Goal: Information Seeking & Learning: Understand process/instructions

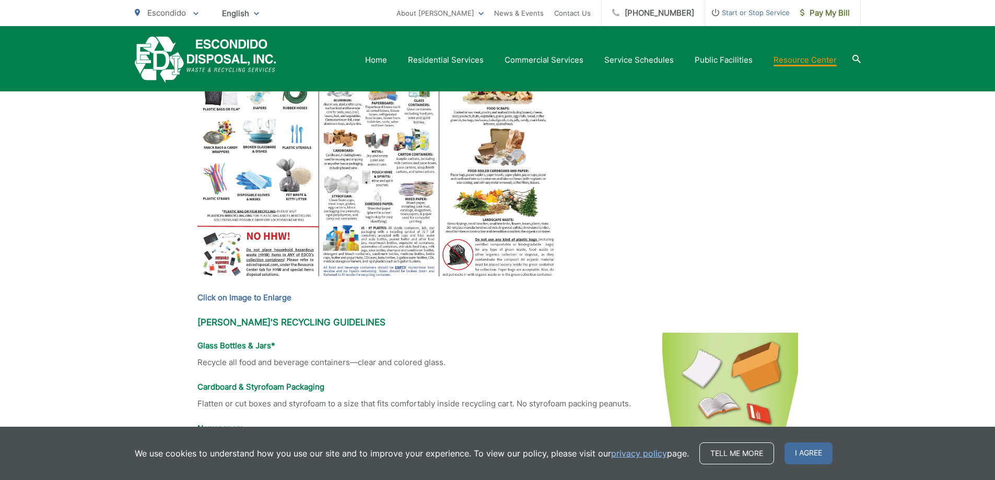
scroll to position [574, 0]
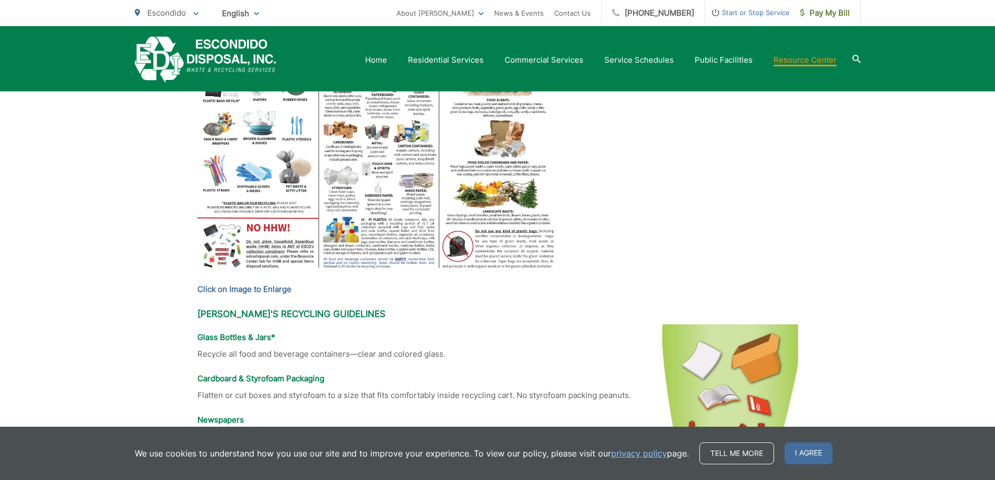
click at [275, 251] on img at bounding box center [377, 136] width 360 height 278
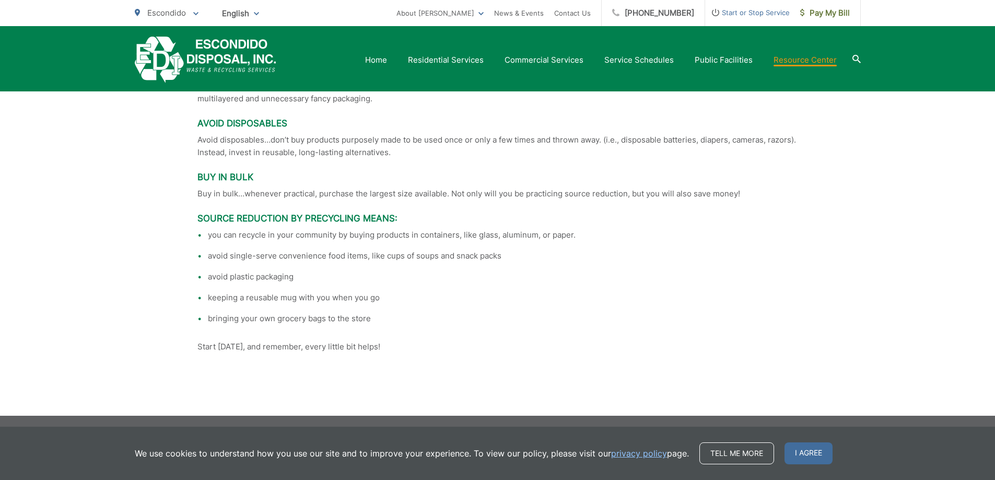
scroll to position [2304, 0]
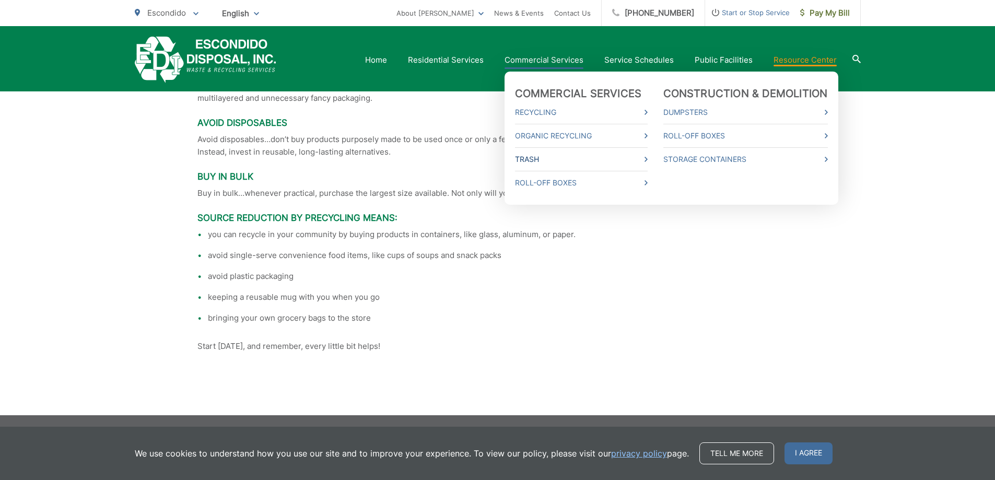
click at [544, 156] on link "Trash" at bounding box center [581, 159] width 133 height 13
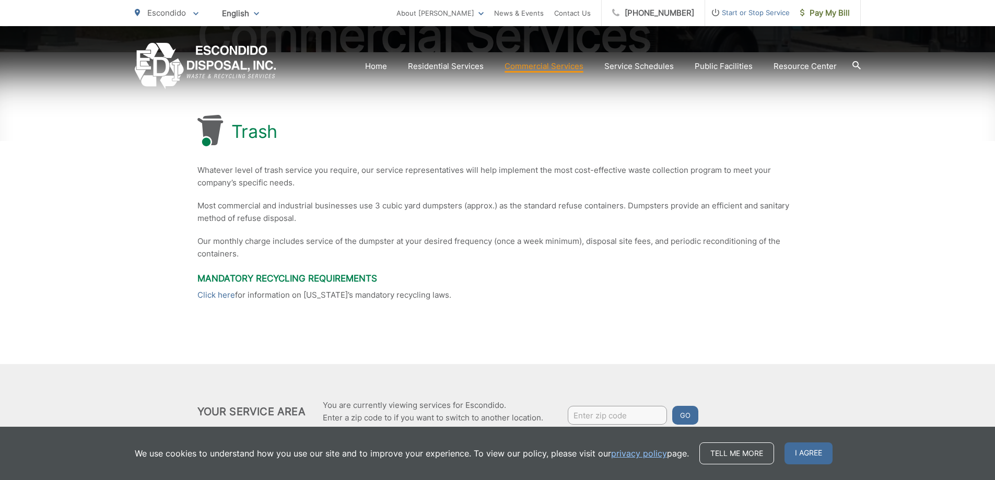
scroll to position [200, 0]
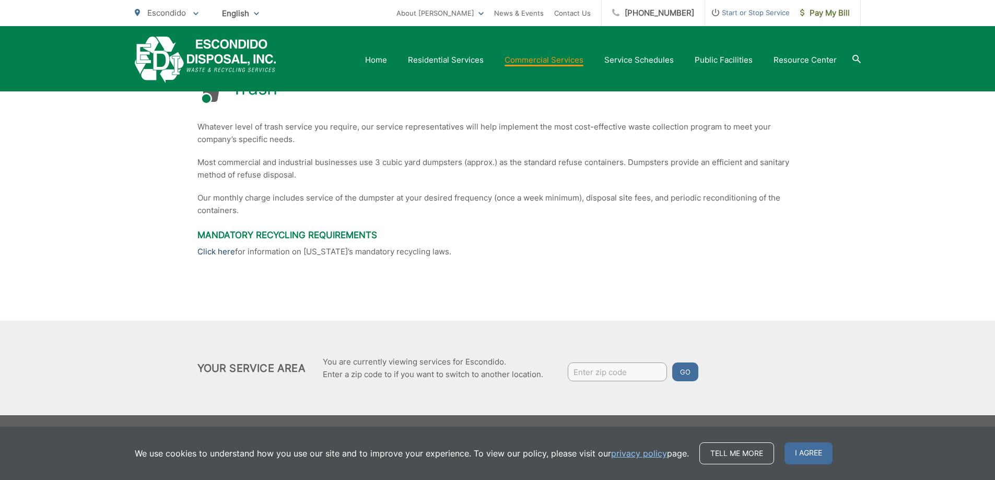
click at [210, 249] on link "Click here" at bounding box center [216, 251] width 38 height 13
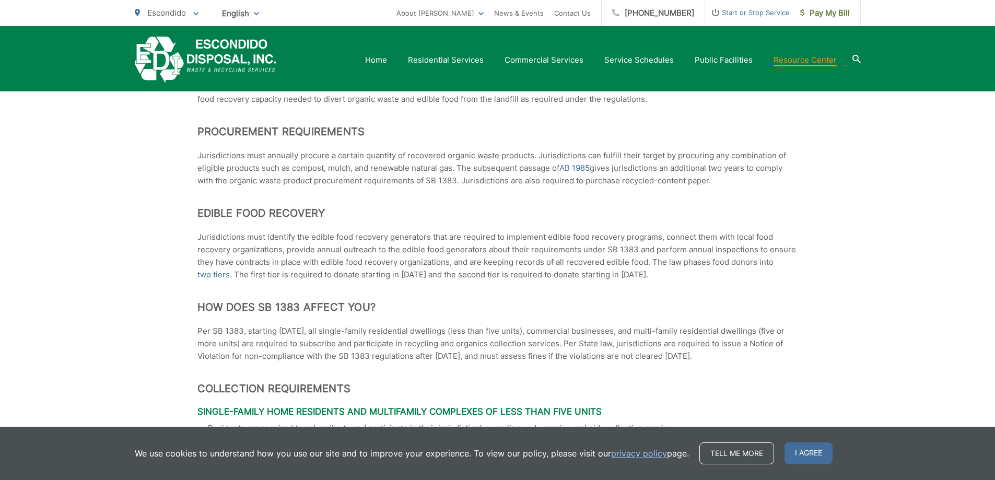
scroll to position [888, 0]
